Goal: Task Accomplishment & Management: Complete application form

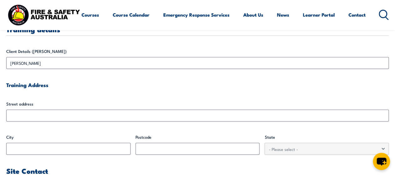
scroll to position [177, 0]
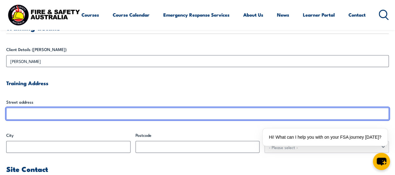
click at [82, 114] on input "Street address" at bounding box center [197, 114] width 383 height 12
click at [86, 112] on input "Street address" at bounding box center [197, 114] width 383 height 12
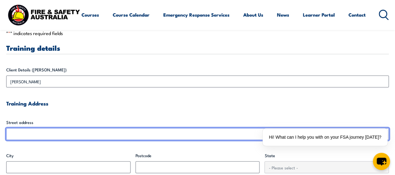
scroll to position [155, 0]
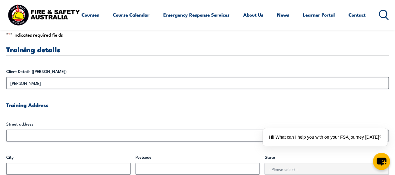
click at [201, 76] on div "Client Details ([PERSON_NAME]) [PERSON_NAME]" at bounding box center [197, 78] width 383 height 21
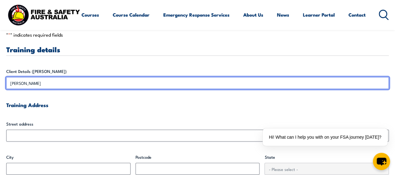
click at [197, 81] on input "[PERSON_NAME]" at bounding box center [197, 83] width 383 height 12
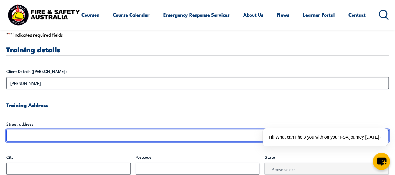
click at [121, 135] on input "Street address" at bounding box center [197, 135] width 383 height 12
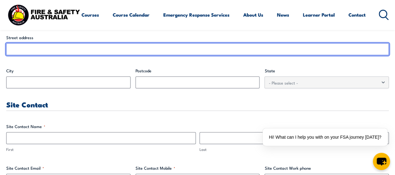
scroll to position [242, 0]
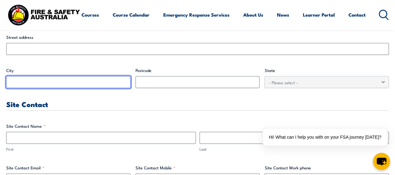
click at [99, 79] on input "City" at bounding box center [68, 82] width 124 height 12
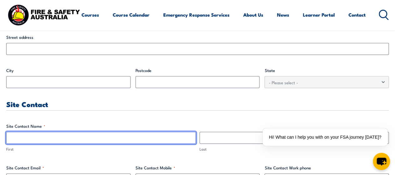
click at [76, 139] on input "First" at bounding box center [101, 138] width 190 height 12
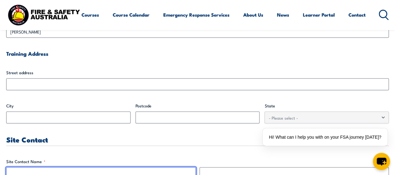
scroll to position [200, 0]
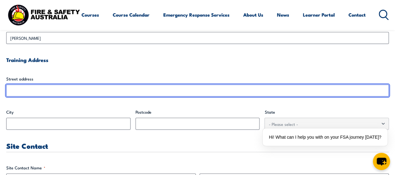
click at [100, 92] on input "Street address" at bounding box center [197, 90] width 383 height 12
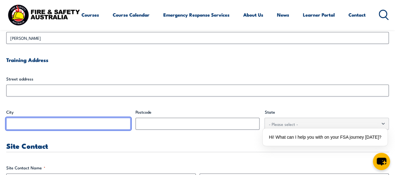
click at [85, 125] on input "City" at bounding box center [68, 124] width 124 height 12
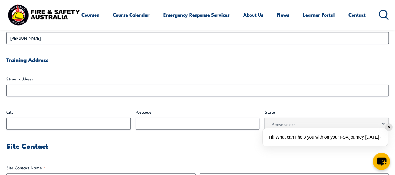
click at [302, 126] on div "Hi! What can I help you with on your FSA journey [DATE]?" at bounding box center [325, 137] width 130 height 23
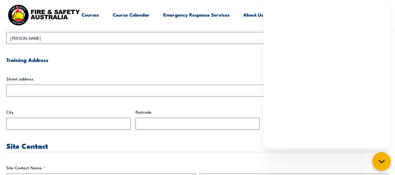
click at [384, 160] on icon "chat-button" at bounding box center [382, 161] width 8 height 8
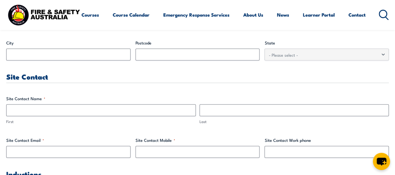
scroll to position [278, 0]
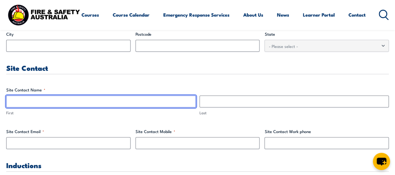
click at [171, 106] on input "First" at bounding box center [101, 101] width 190 height 12
type input "Thayanne"
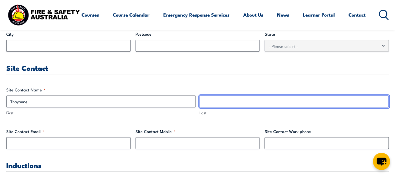
type input "[PERSON_NAME]"
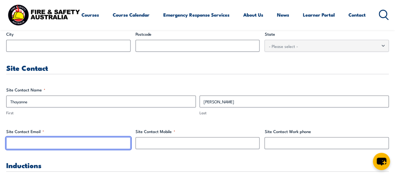
type input "[EMAIL_ADDRESS][DOMAIN_NAME]"
type input "0431546936"
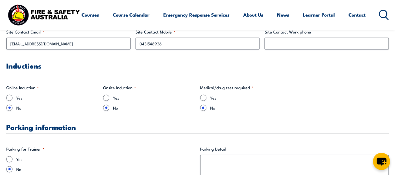
scroll to position [376, 0]
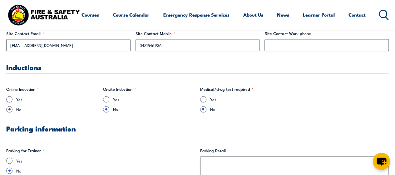
type input "Thayannepark"
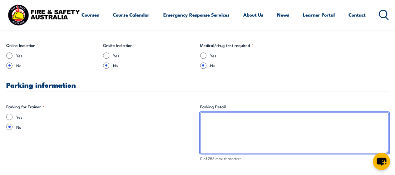
click at [226, 131] on textarea "Parking Detail" at bounding box center [294, 132] width 189 height 41
paste textarea "Visitor parking is also available on level 1C of [PERSON_NAME][GEOGRAPHIC_DATA]…"
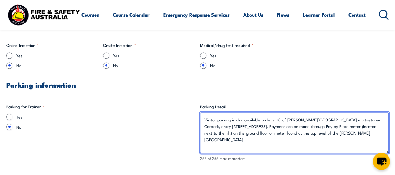
click at [235, 120] on textarea "Visitor parking is also available on level 1C of [PERSON_NAME][GEOGRAPHIC_DATA]…" at bounding box center [294, 132] width 189 height 41
click at [303, 133] on textarea "Visitor parking is available on level 1C of [PERSON_NAME][GEOGRAPHIC_DATA] mult…" at bounding box center [294, 132] width 189 height 41
paste textarea "htt"
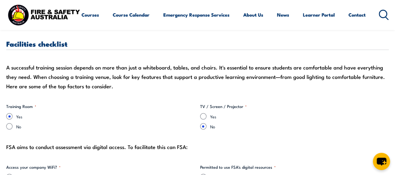
scroll to position [554, 0]
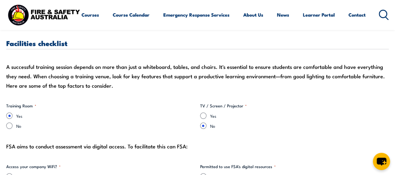
type textarea "Visitor parking is available on level 1C of [PERSON_NAME][GEOGRAPHIC_DATA] mult…"
click at [204, 114] on input "Yes" at bounding box center [203, 115] width 6 height 6
radio input "true"
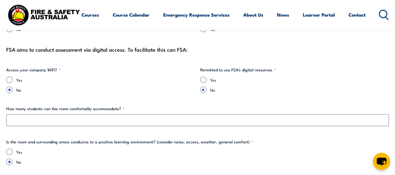
scroll to position [651, 0]
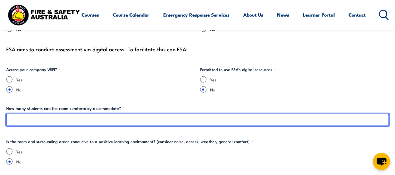
click at [45, 122] on input "How many students can the room comfortably accommodate? *" at bounding box center [197, 120] width 383 height 12
type input "15"
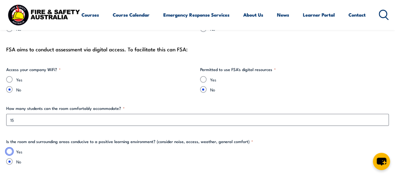
click at [9, 152] on input "Yes" at bounding box center [9, 151] width 6 height 6
radio input "true"
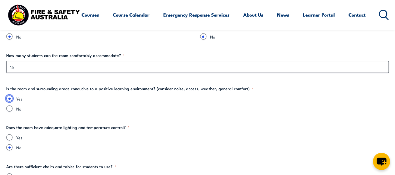
scroll to position [704, 0]
click at [9, 137] on input "Yes" at bounding box center [9, 137] width 6 height 6
radio input "true"
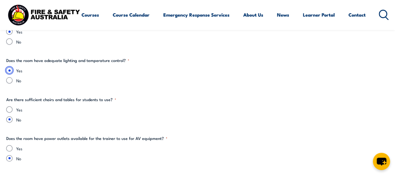
scroll to position [771, 0]
click at [9, 106] on input "Yes" at bounding box center [9, 109] width 6 height 6
radio input "true"
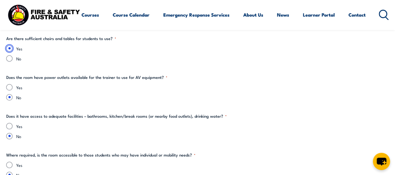
scroll to position [832, 0]
click at [10, 85] on input "Yes" at bounding box center [9, 86] width 6 height 6
radio input "true"
click at [8, 126] on input "Yes" at bounding box center [9, 125] width 6 height 6
radio input "true"
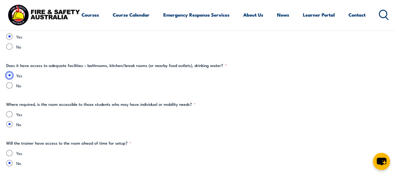
scroll to position [882, 0]
click at [9, 113] on input "Yes" at bounding box center [9, 114] width 6 height 6
radio input "true"
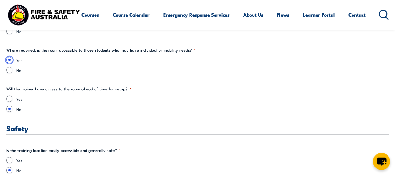
scroll to position [946, 0]
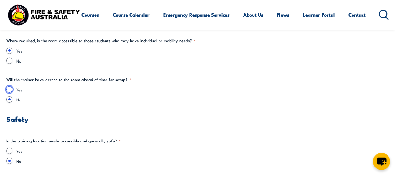
click at [9, 87] on input "Yes" at bounding box center [9, 89] width 6 height 6
radio input "true"
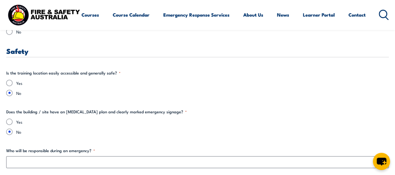
scroll to position [1018, 0]
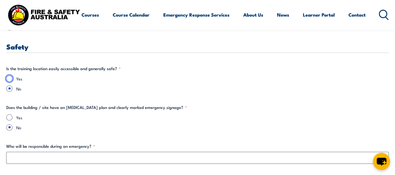
click at [11, 77] on input "Yes" at bounding box center [9, 78] width 6 height 6
radio input "true"
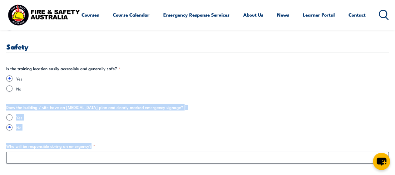
drag, startPoint x: 6, startPoint y: 106, endPoint x: 101, endPoint y: 146, distance: 103.4
click at [101, 146] on section "" * " indicates required fields Training details Client Details ([PERSON_NAME][…" at bounding box center [197, 93] width 395 height 1901
click at [101, 146] on label "Who will be responsible during an emergency? *" at bounding box center [197, 146] width 383 height 6
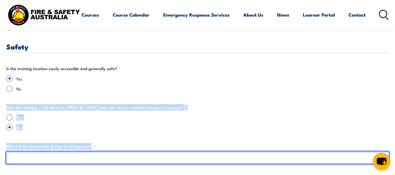
click at [101, 152] on input "Who will be responsible during an emergency? *" at bounding box center [197, 158] width 383 height 12
copy div "Does the building / site have an [MEDICAL_DATA] plan and clearly marked emergen…"
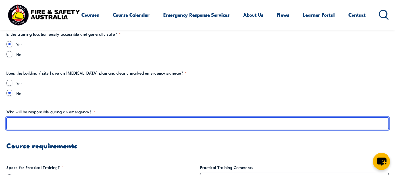
scroll to position [1056, 0]
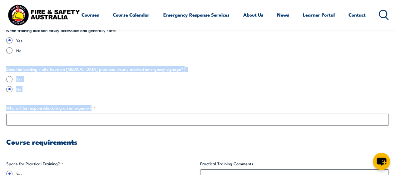
drag, startPoint x: 6, startPoint y: 69, endPoint x: 97, endPoint y: 109, distance: 99.2
click at [97, 109] on div "Training details Client Details ([PERSON_NAME][GEOGRAPHIC_DATA][PERSON_NAME] Tr…" at bounding box center [197, 56] width 383 height 1822
copy div "Does the building / site have an [MEDICAL_DATA] plan and clearly marked emergen…"
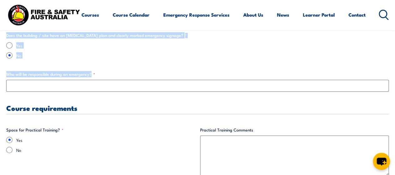
scroll to position [1089, 0]
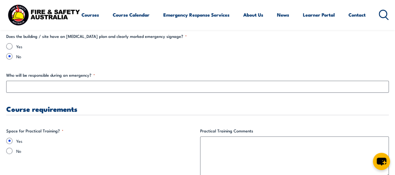
click at [174, 123] on div "Training details Client Details ([PERSON_NAME][GEOGRAPHIC_DATA][PERSON_NAME] Tr…" at bounding box center [197, 23] width 383 height 1822
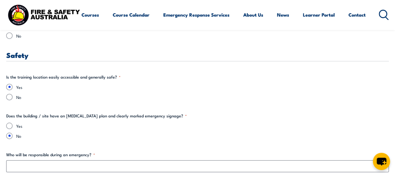
scroll to position [1010, 0]
click at [10, 124] on input "Yes" at bounding box center [9, 125] width 6 height 6
radio input "true"
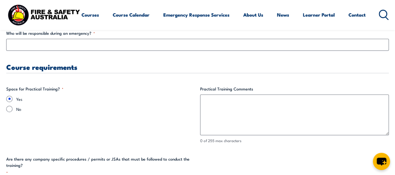
scroll to position [1132, 0]
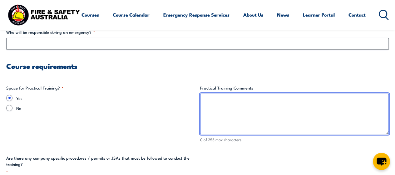
click at [219, 103] on textarea "Practical Training Comments" at bounding box center [294, 113] width 189 height 41
paste textarea "To be conducted in the loading area outside the [GEOGRAPHIC_DATA] (area feasibi…"
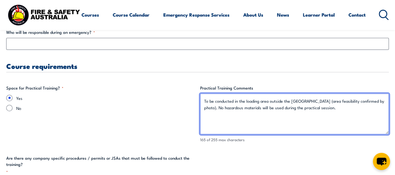
click at [359, 99] on textarea "To be conducted in the loading area outside the [GEOGRAPHIC_DATA] (area feasibi…" at bounding box center [294, 113] width 189 height 41
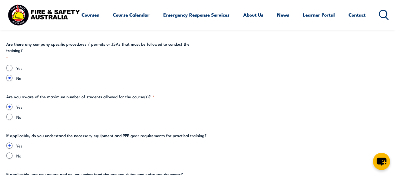
scroll to position [1246, 0]
type textarea "To be conducted in the loading area outside the [GEOGRAPHIC_DATA] (area feasibi…"
click at [9, 154] on input "No" at bounding box center [9, 155] width 6 height 6
radio input "true"
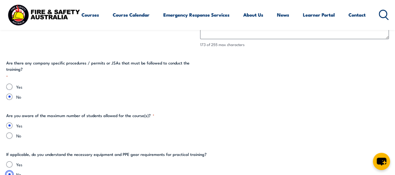
scroll to position [1226, 0]
click at [111, 62] on legend "Are there any company specific procedures / permits or JSAs that must be follow…" at bounding box center [100, 70] width 189 height 20
copy legend "JSAs"
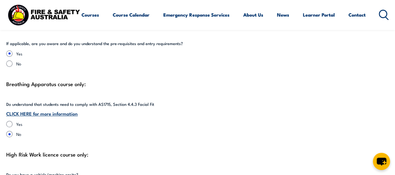
scroll to position [1381, 0]
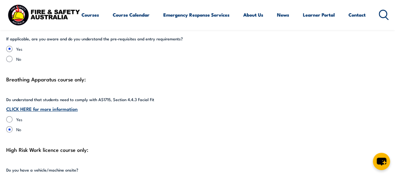
click at [69, 109] on link "CLICK HERE for more information" at bounding box center [42, 108] width 72 height 7
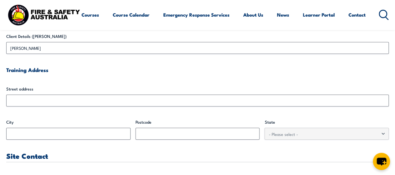
scroll to position [191, 0]
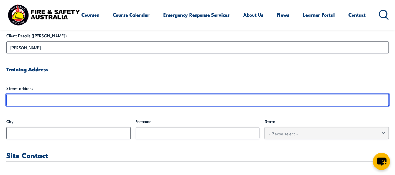
click at [45, 94] on input "Street address" at bounding box center [197, 100] width 383 height 12
click at [45, 100] on input "Street address" at bounding box center [197, 100] width 383 height 12
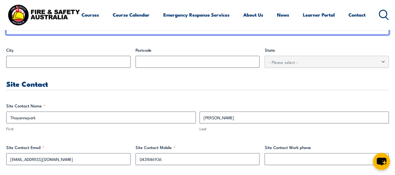
scroll to position [263, 0]
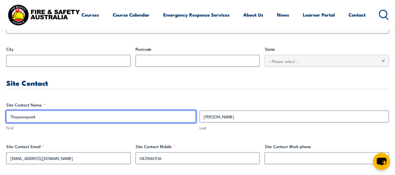
click at [39, 118] on input "Thayannepark" at bounding box center [101, 116] width 190 height 12
type input "Thayanne"
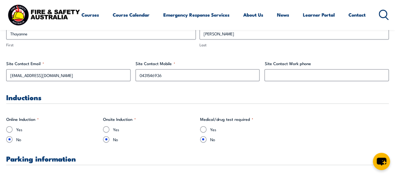
scroll to position [352, 0]
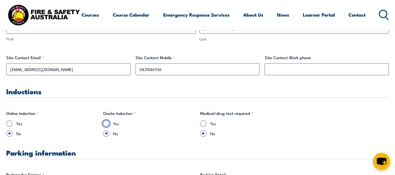
click at [105, 120] on input "Yes" at bounding box center [106, 123] width 6 height 6
radio input "true"
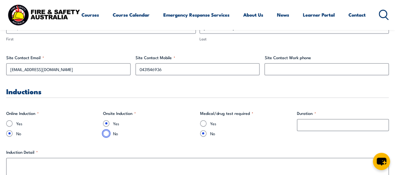
click at [106, 133] on input "No" at bounding box center [106, 133] width 6 height 6
radio input "true"
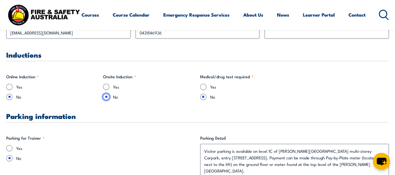
scroll to position [389, 0]
click at [135, 77] on span "*" at bounding box center [135, 76] width 2 height 5
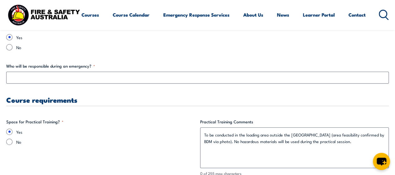
scroll to position [1099, 0]
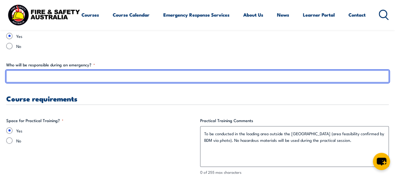
click at [115, 79] on input "Who will be responsible during an emergency? *" at bounding box center [197, 76] width 383 height 12
paste input "Brady Clementson"
paste input "emergency management unit – 9385 6000"
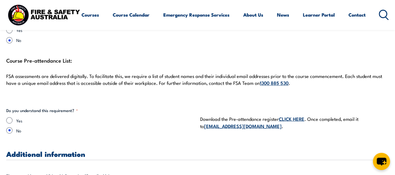
scroll to position [1678, 0]
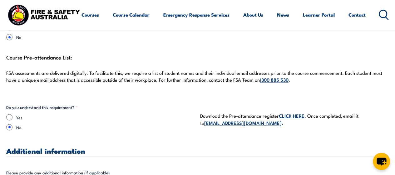
type input "Emergency management unit – 9385 6000"
click at [9, 116] on input "Yes" at bounding box center [9, 117] width 6 height 6
radio input "true"
click at [293, 113] on link "CLICK HERE" at bounding box center [292, 115] width 26 height 7
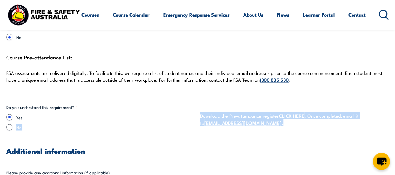
drag, startPoint x: 197, startPoint y: 114, endPoint x: 247, endPoint y: 122, distance: 50.9
copy div "No Download the Pre-attendance register CLICK HERE . Once completed, email it t…"
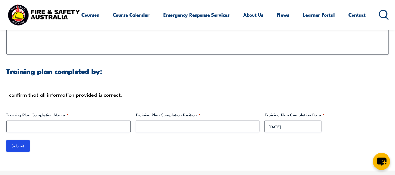
scroll to position [1891, 0]
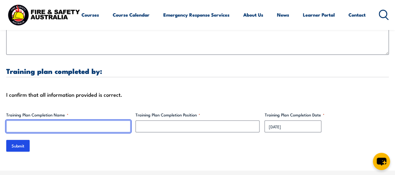
click at [79, 123] on input "Training Plan Completion Name *" at bounding box center [68, 126] width 124 height 12
type input "Thayanne Barros"
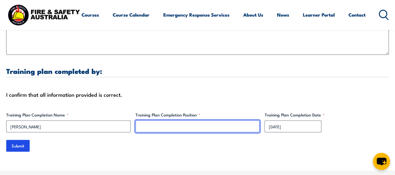
click at [154, 127] on input "Training Plan Completion Position *" at bounding box center [198, 126] width 124 height 12
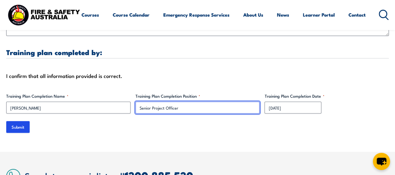
scroll to position [1910, 0]
type input "Senior Project Officer"
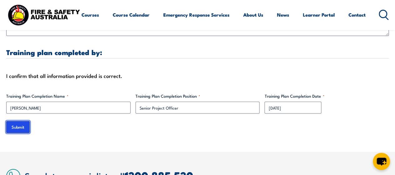
click at [23, 123] on input "Submit" at bounding box center [17, 127] width 23 height 12
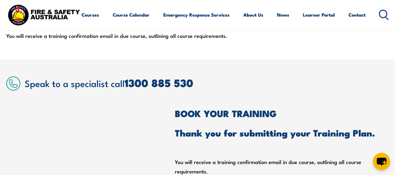
scroll to position [175, 0]
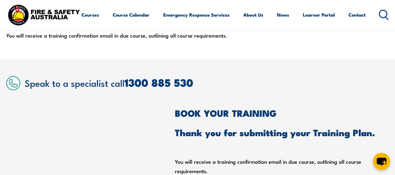
click at [163, 137] on div "BOOK YOUR TRAINING Thank you for submitting your Training Plan. You will receiv…" at bounding box center [197, 141] width 383 height 67
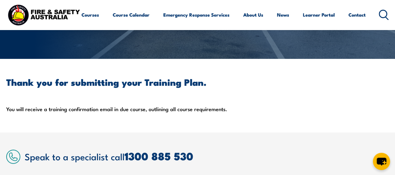
scroll to position [0, 0]
